Goal: Task Accomplishment & Management: Manage account settings

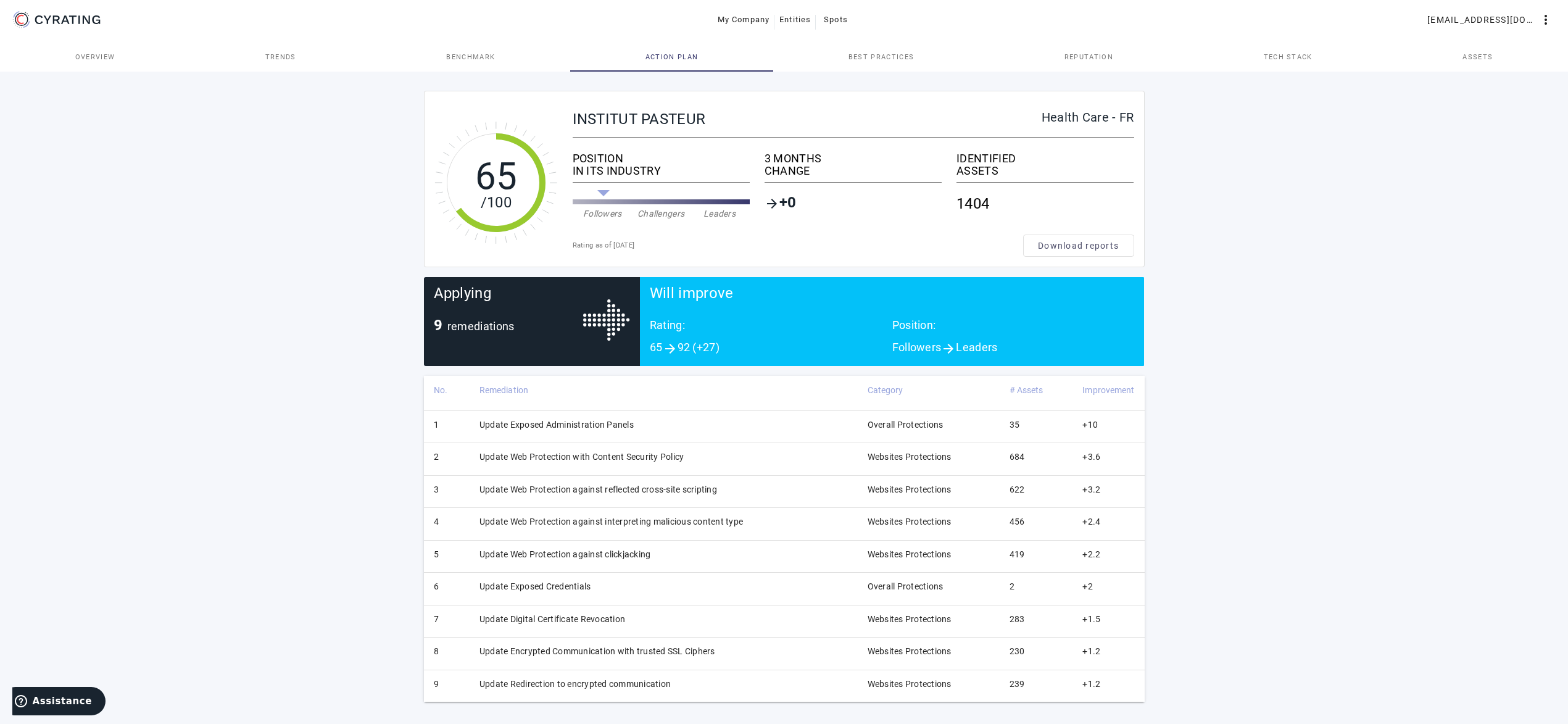
scroll to position [2, 0]
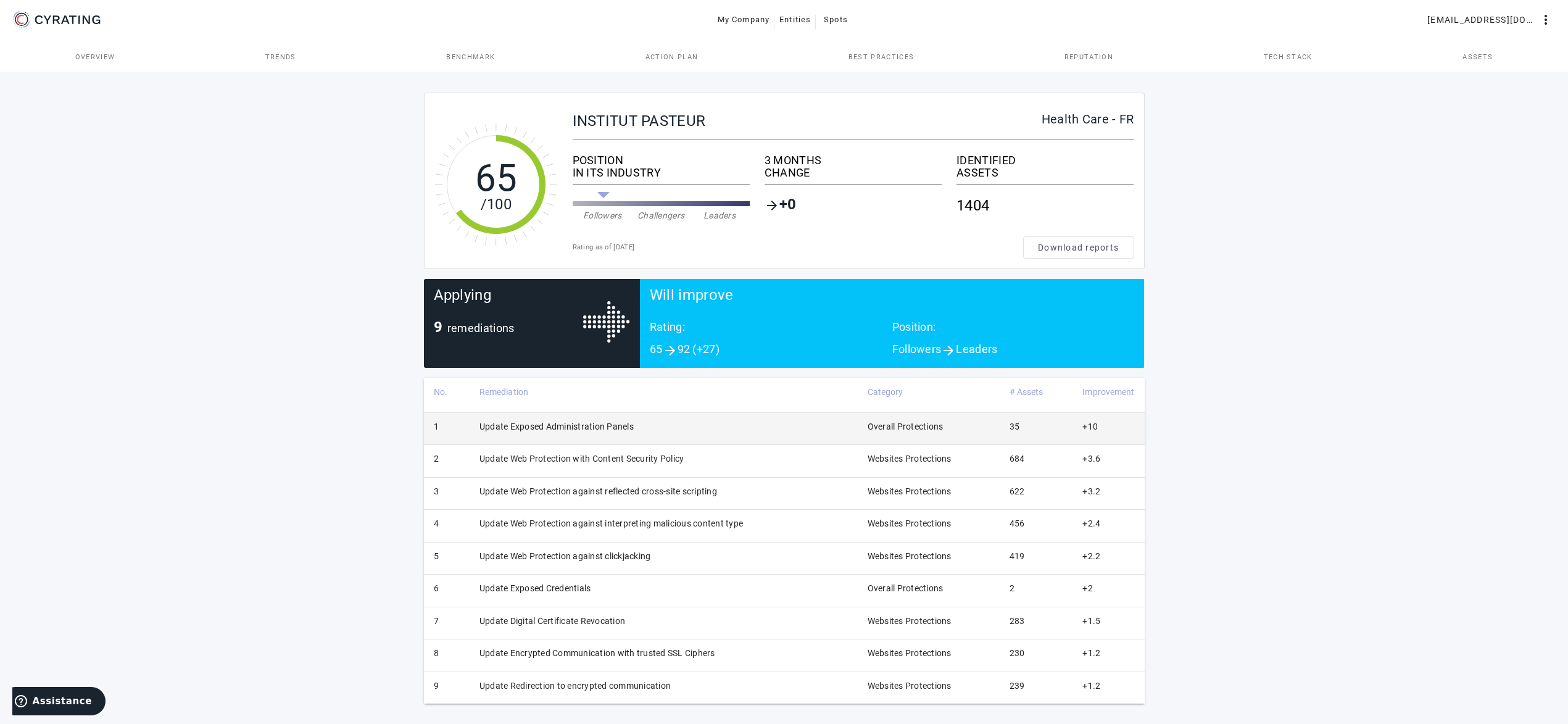
click at [624, 424] on td "Update Exposed Administration Panels" at bounding box center [664, 428] width 389 height 32
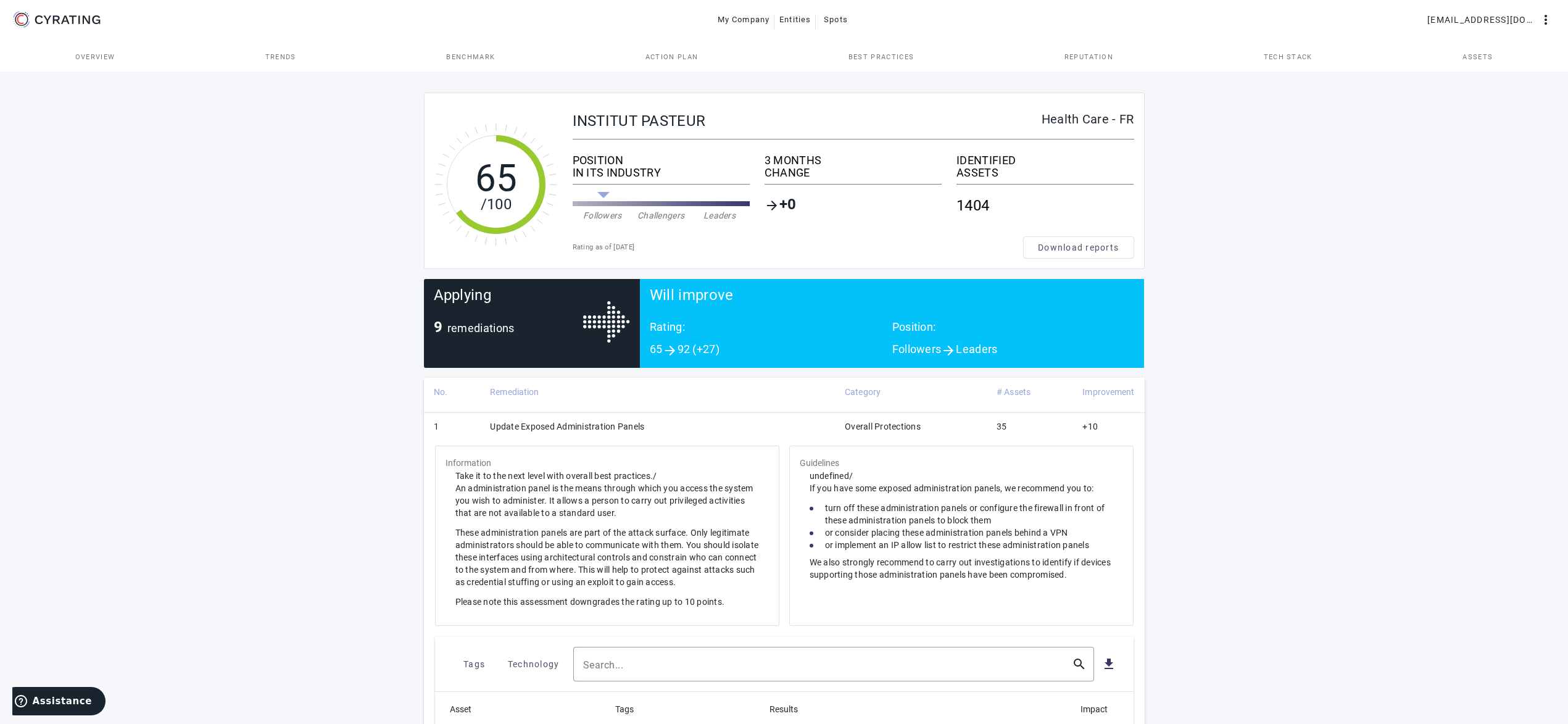
scroll to position [567, 0]
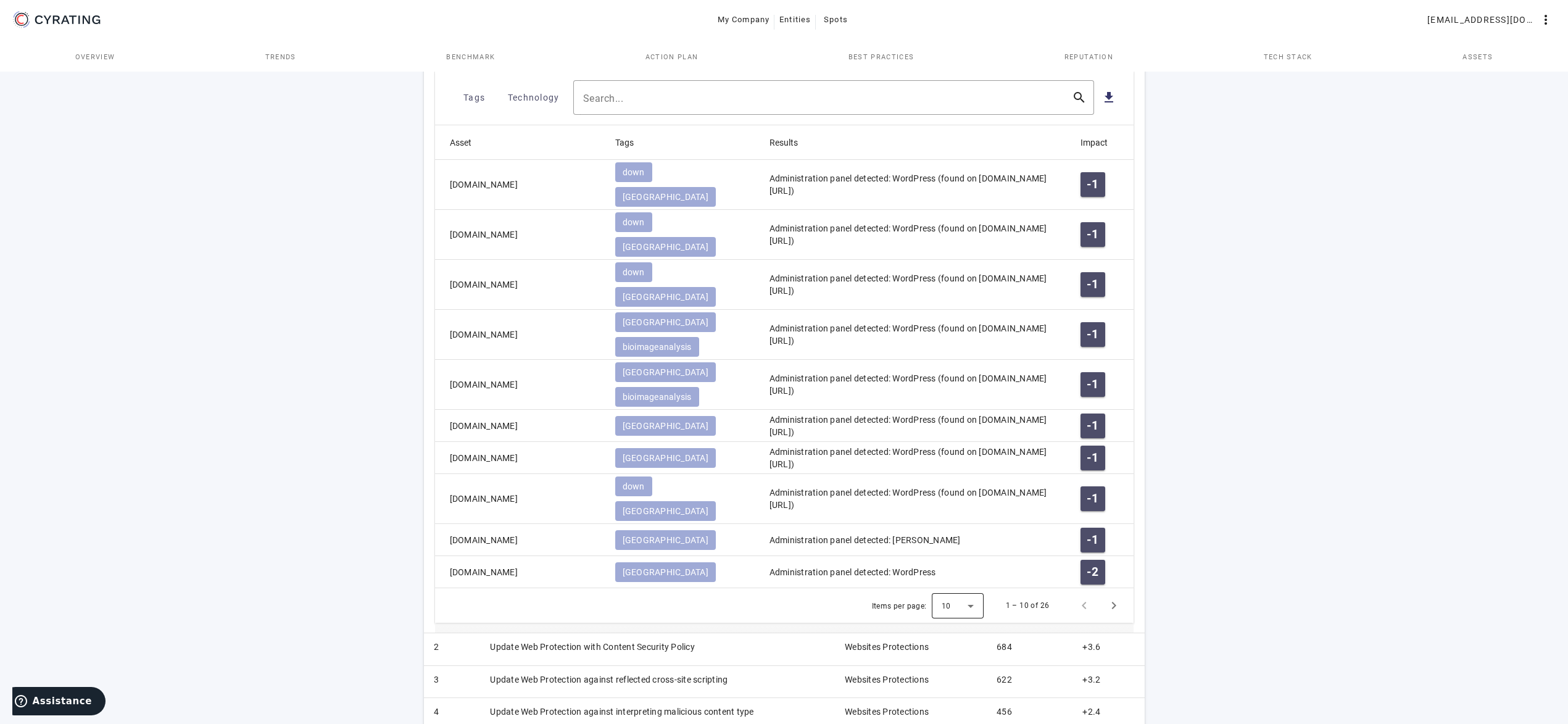
click at [956, 591] on div at bounding box center [957, 605] width 51 height 29
click at [962, 554] on mat-option "25" at bounding box center [958, 560] width 51 height 29
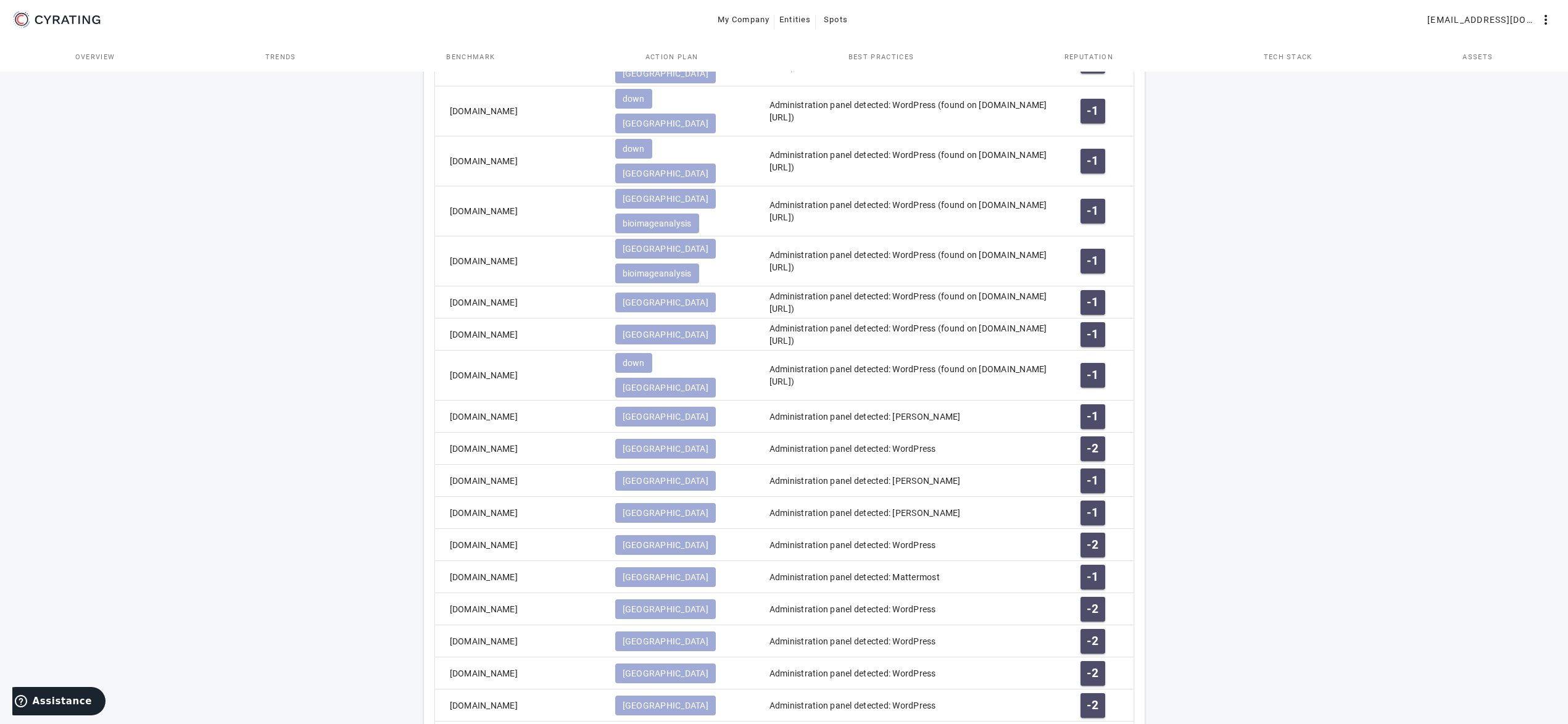
scroll to position [1005, 0]
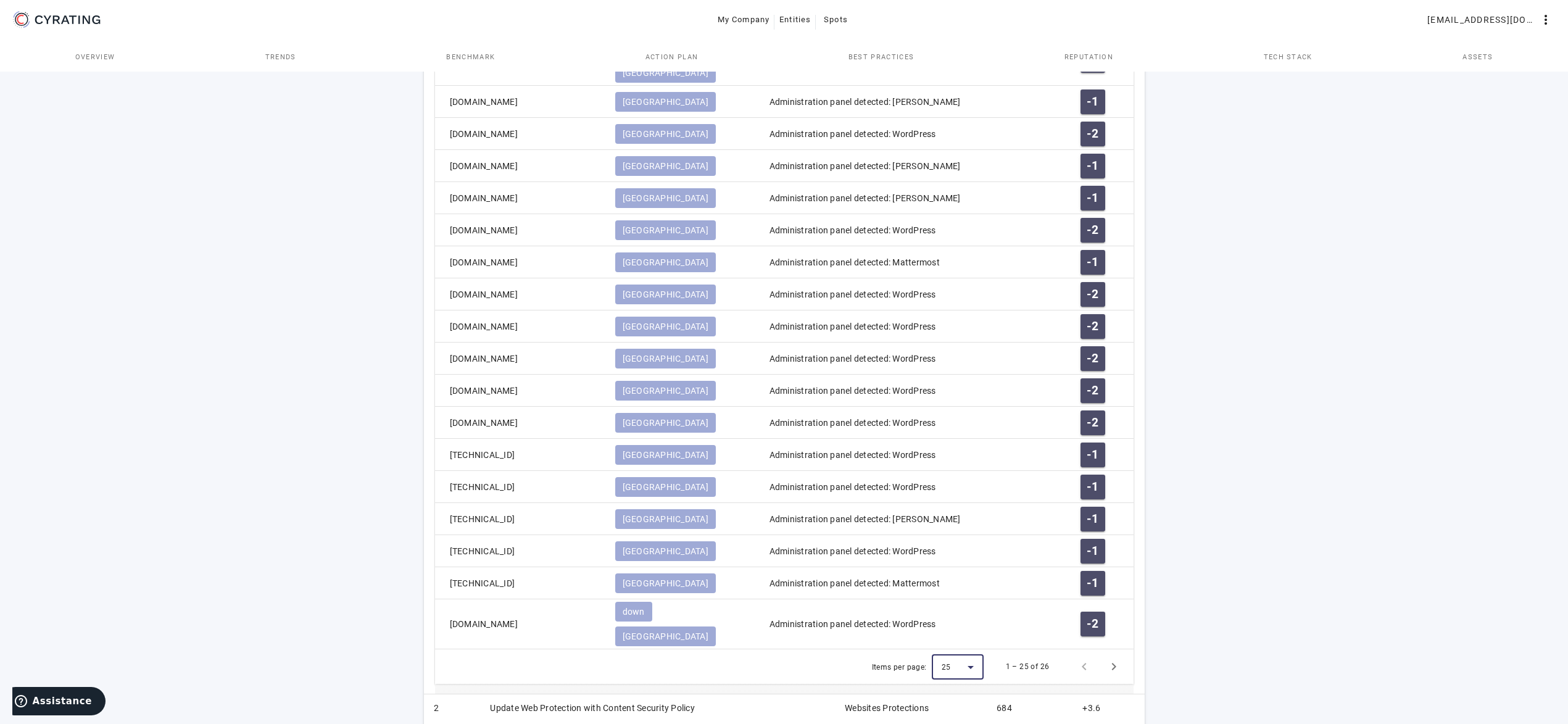
click at [962, 652] on div at bounding box center [957, 667] width 51 height 29
click at [944, 637] on span "100" at bounding box center [951, 633] width 17 height 15
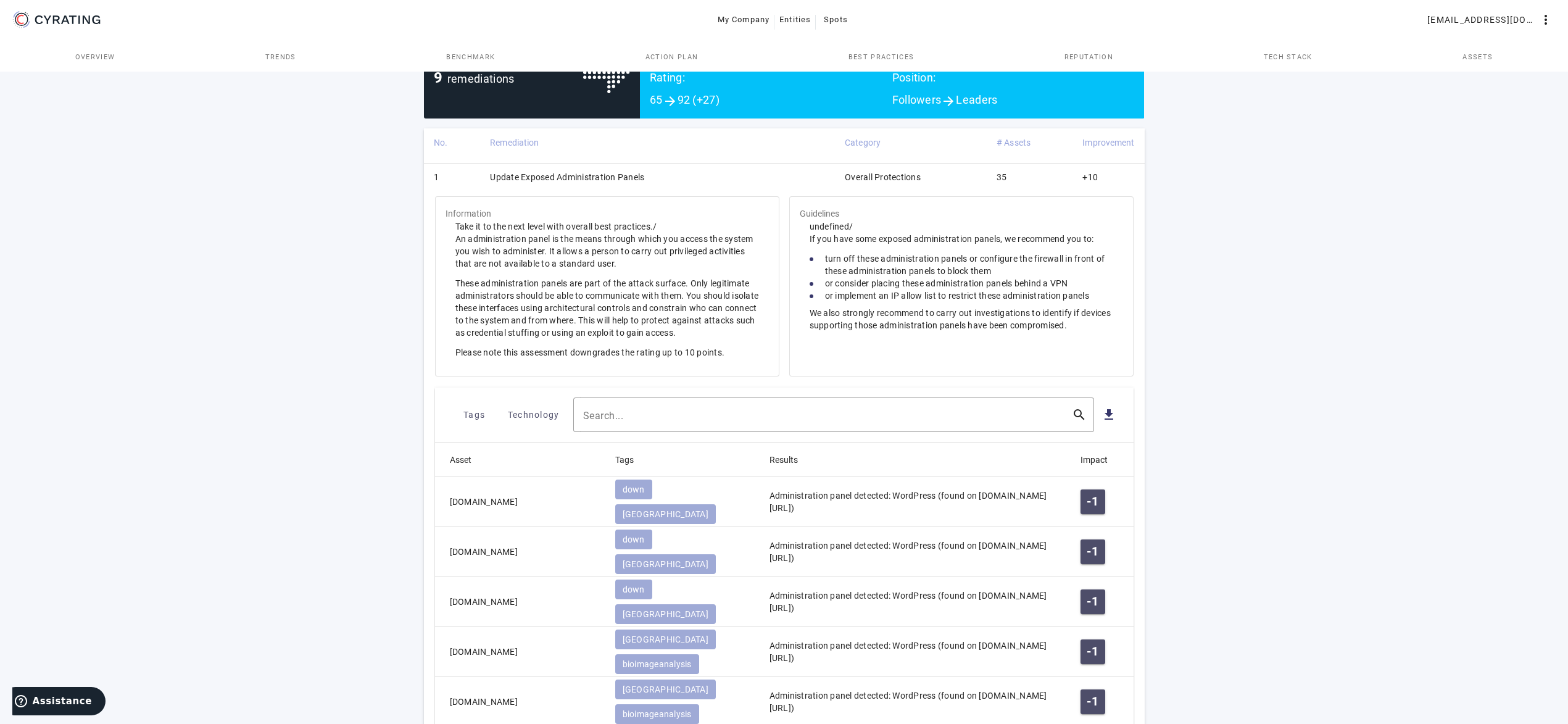
scroll to position [187, 0]
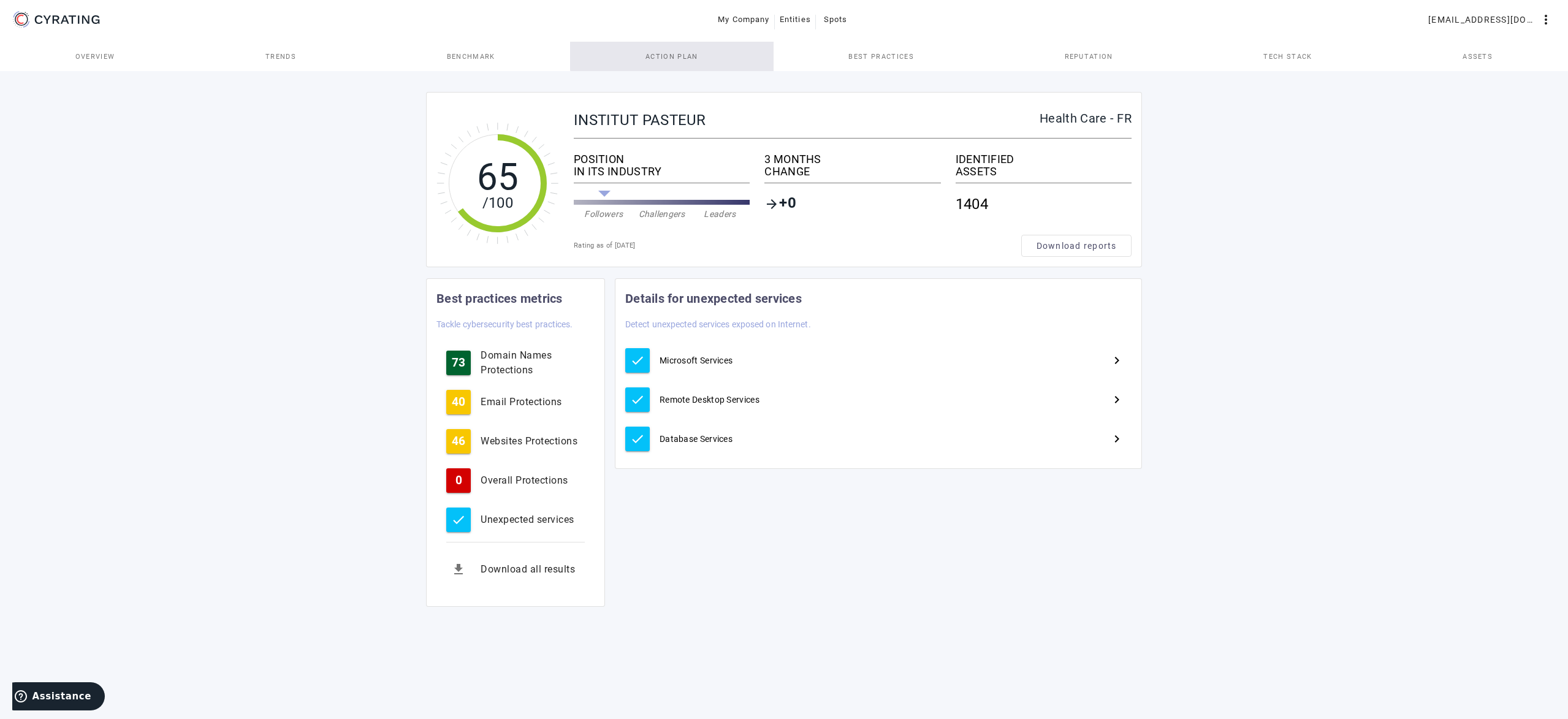
click at [673, 57] on span "Action Plan" at bounding box center [672, 56] width 53 height 7
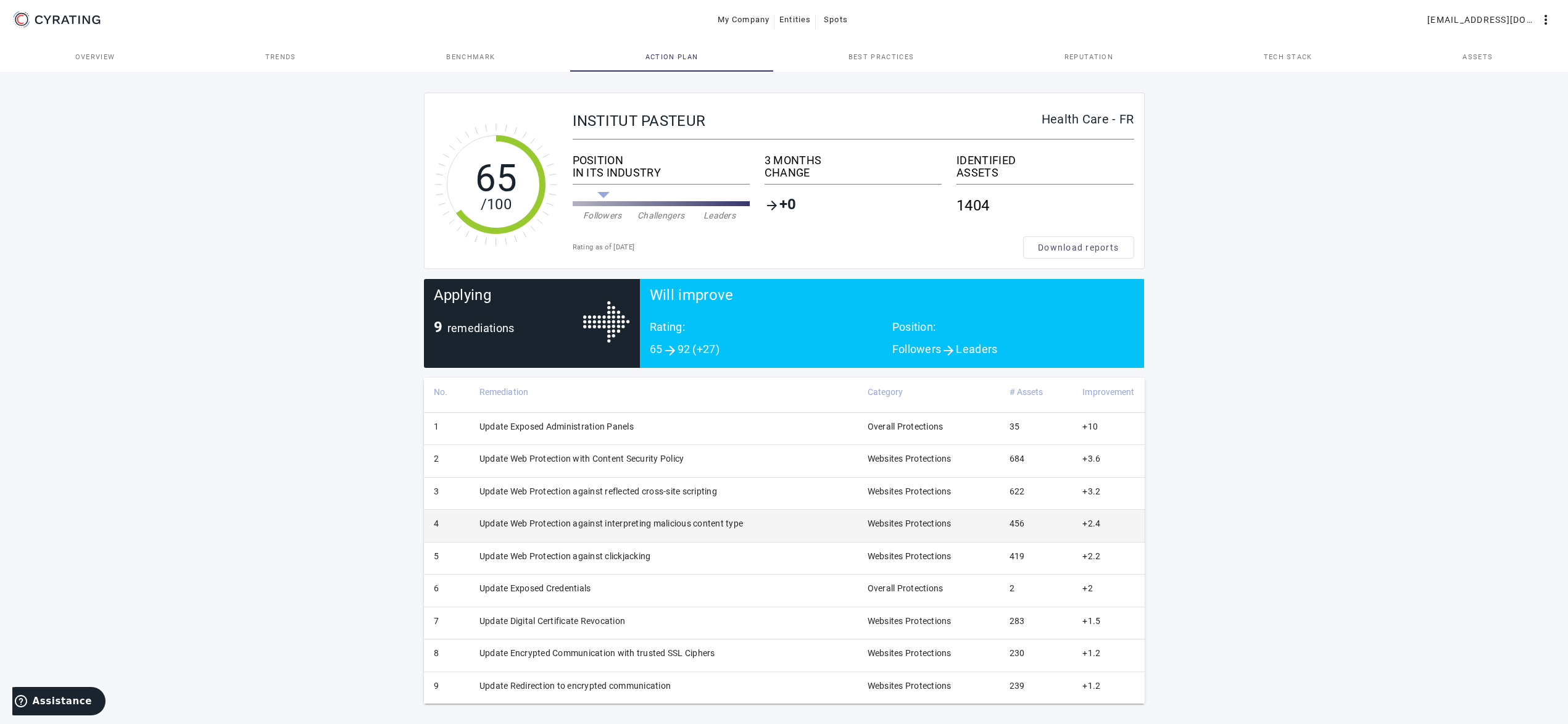
scroll to position [2, 0]
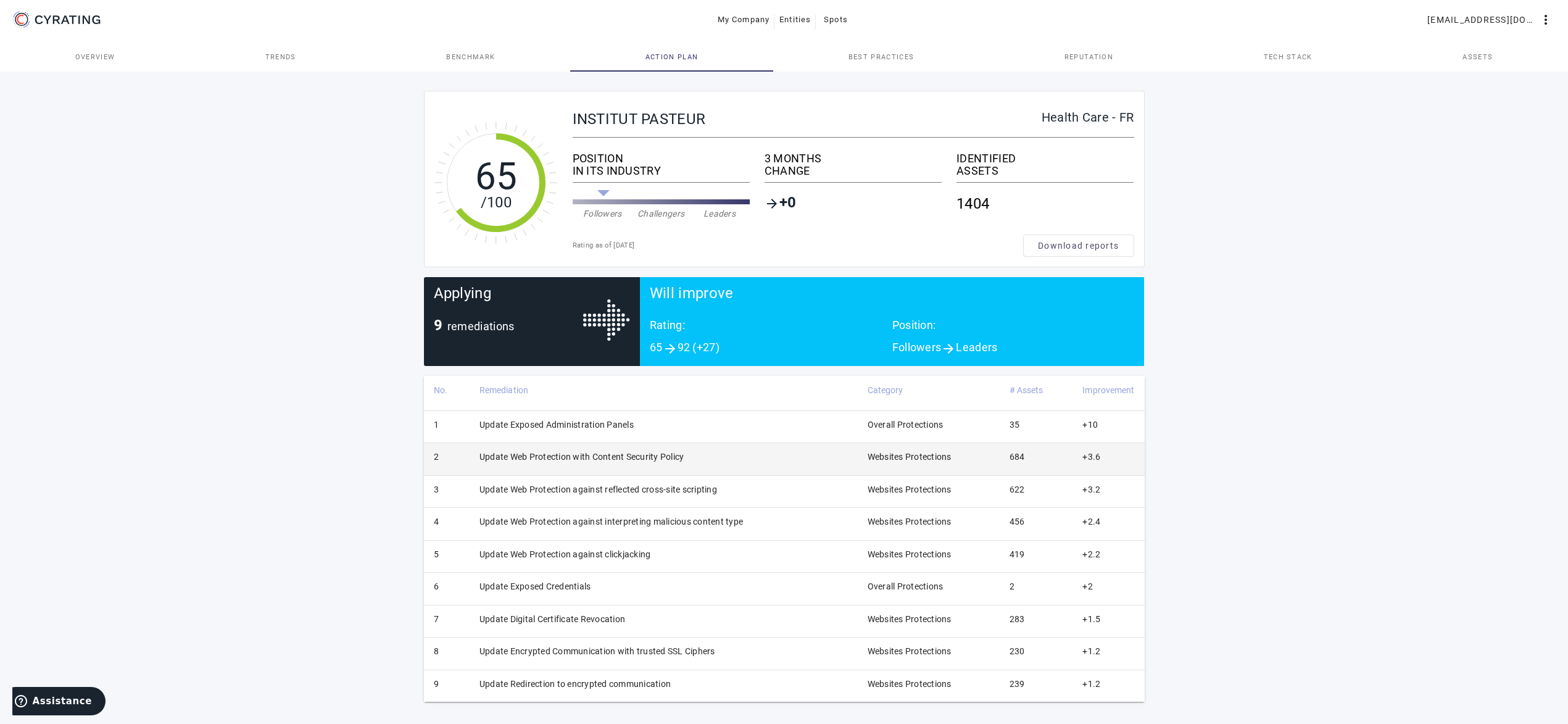
click at [659, 459] on td "Update Web Protection with Content Security Policy" at bounding box center [664, 459] width 389 height 32
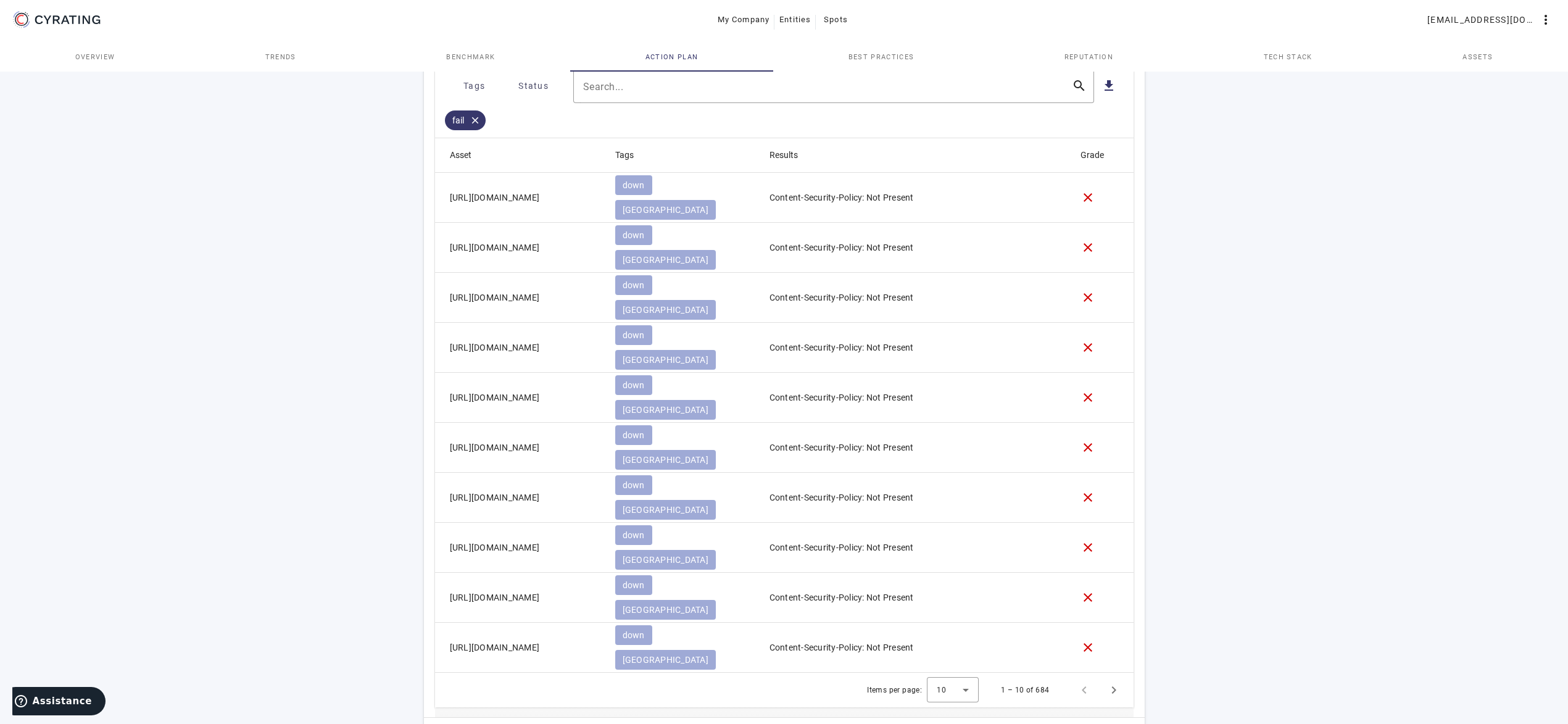
scroll to position [585, 0]
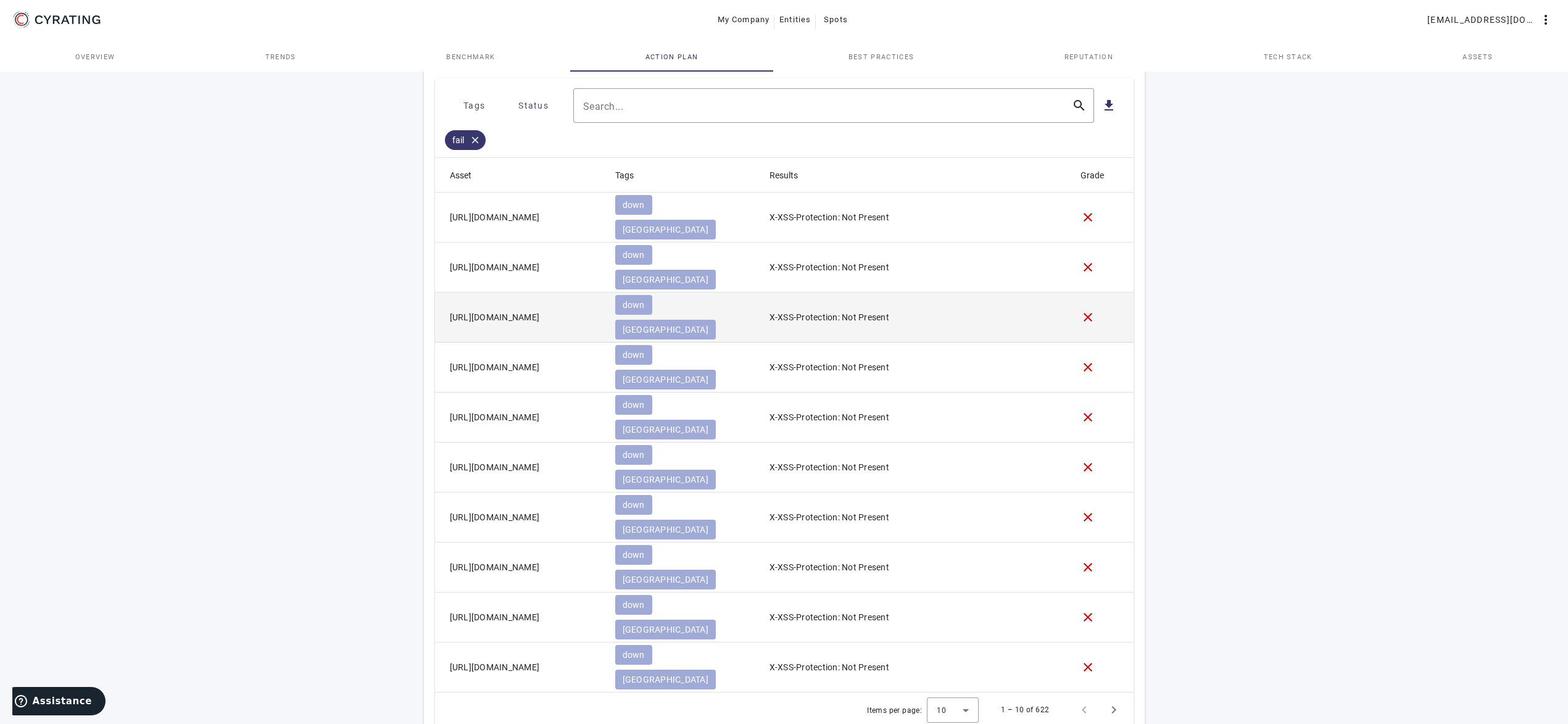
scroll to position [630, 0]
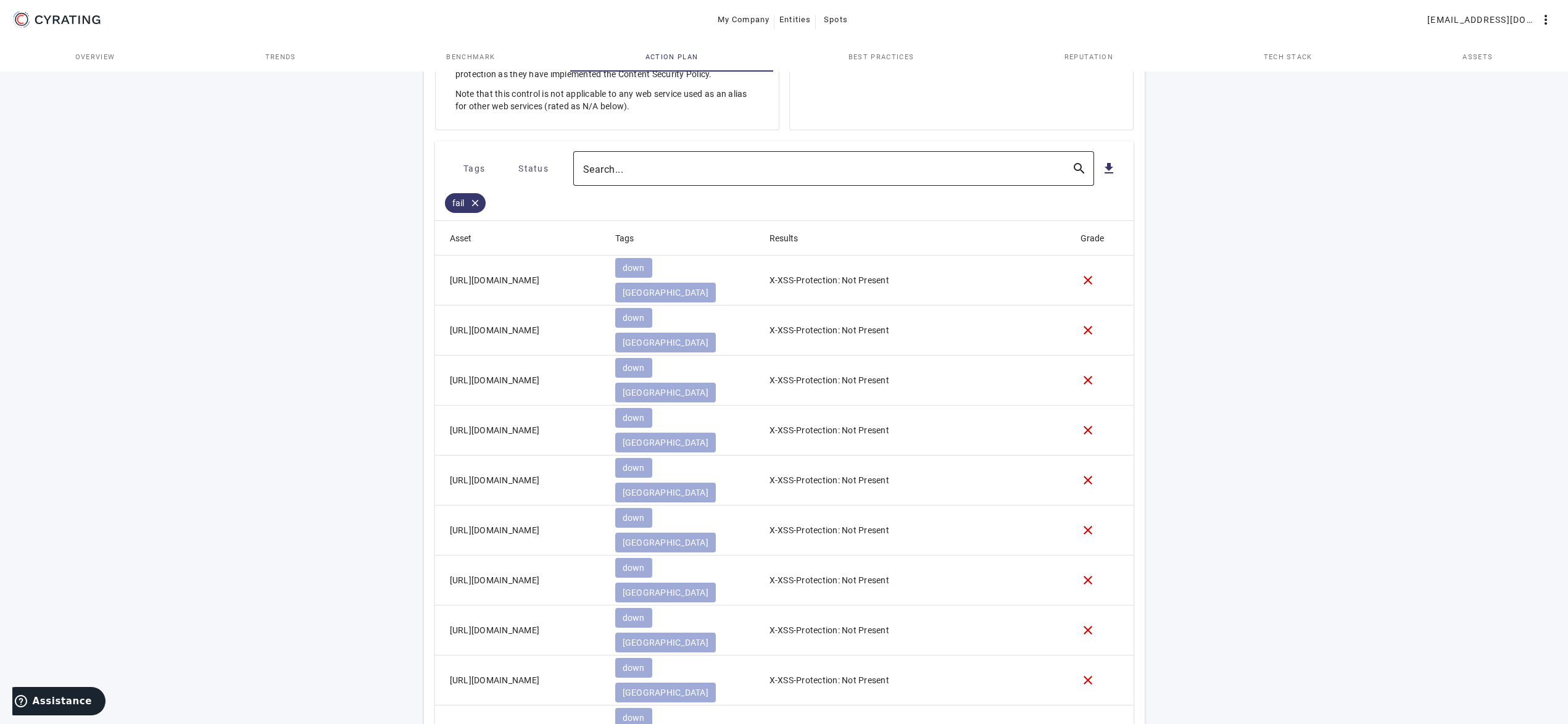
click at [615, 166] on div at bounding box center [822, 169] width 479 height 35
click at [479, 175] on span "Tags" at bounding box center [474, 168] width 21 height 19
click at [466, 357] on mat-icon "check_box_outline_blank" at bounding box center [461, 360] width 15 height 15
click at [681, 213] on div at bounding box center [784, 362] width 1568 height 724
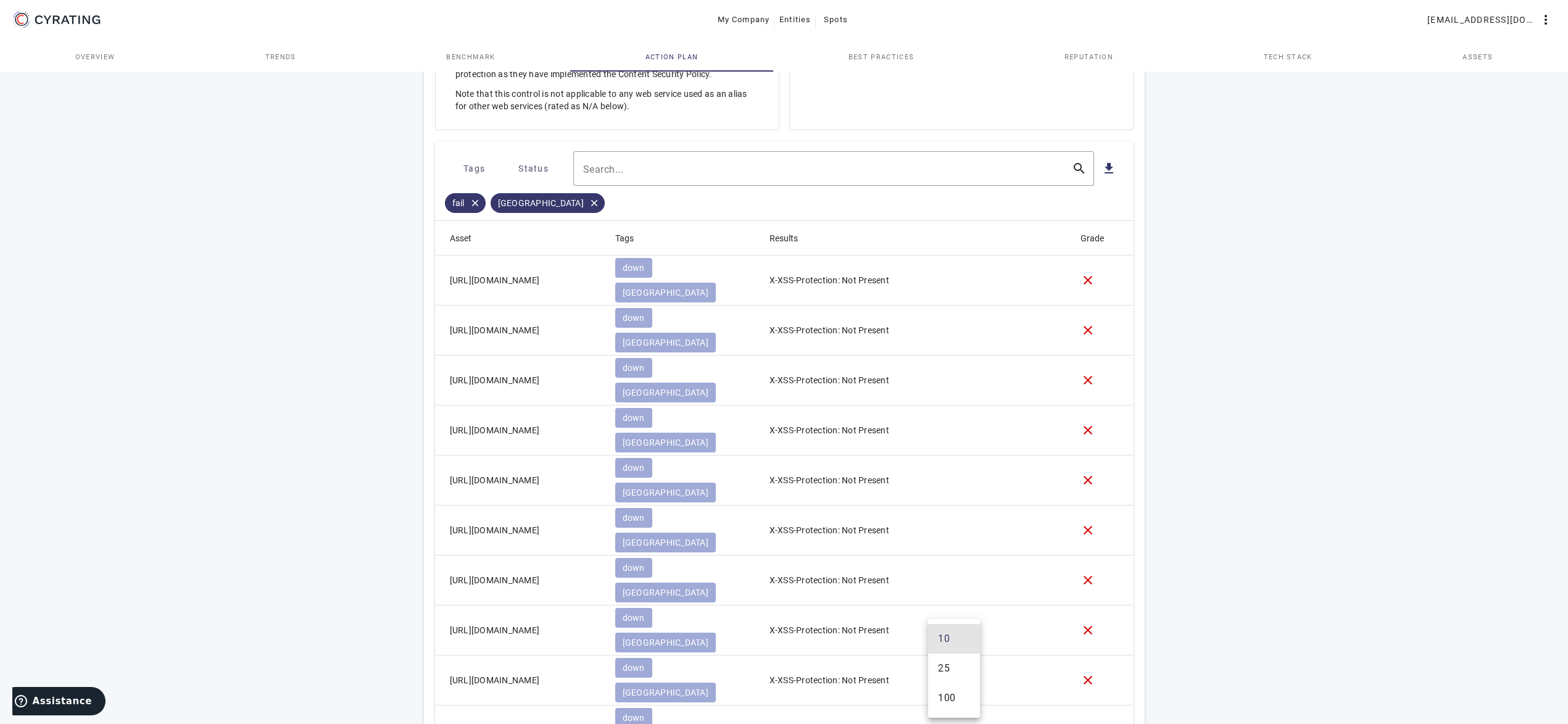
drag, startPoint x: 947, startPoint y: 699, endPoint x: 960, endPoint y: 683, distance: 20.6
click at [948, 696] on span "100" at bounding box center [946, 698] width 17 height 15
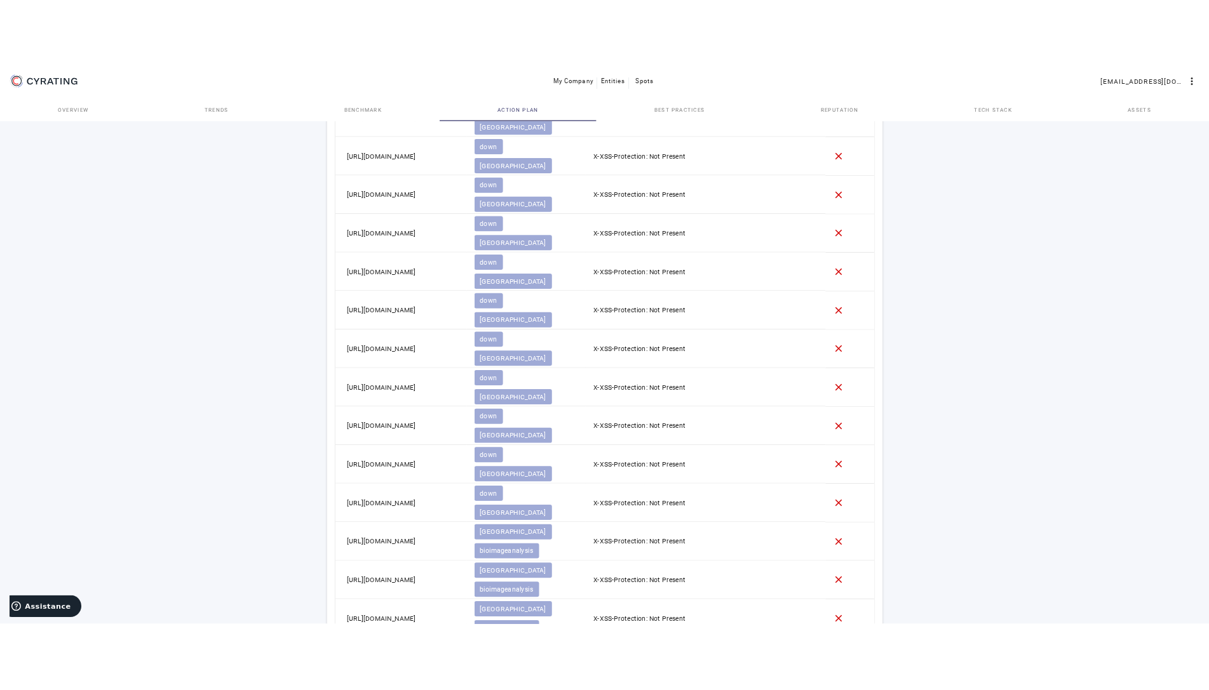
scroll to position [2001, 0]
